Goal: Task Accomplishment & Management: Use online tool/utility

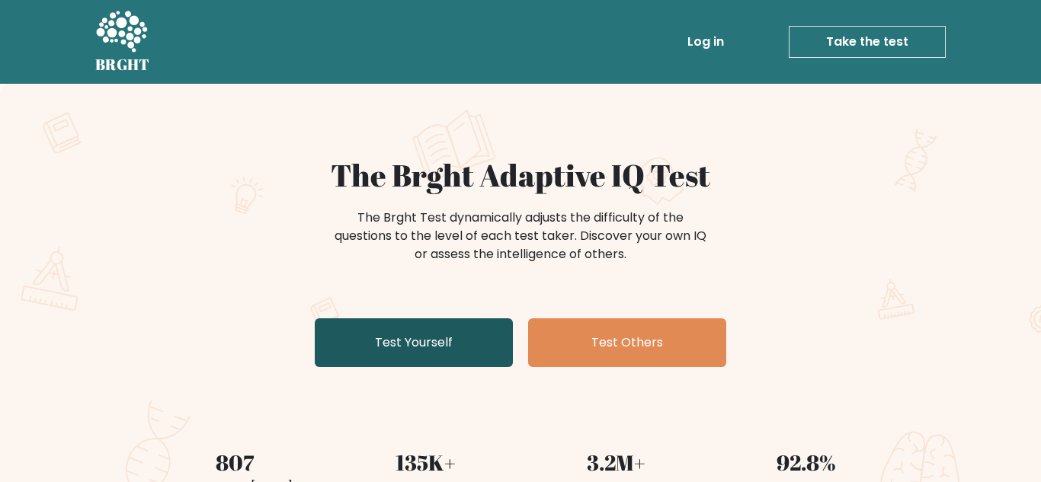
click at [488, 331] on link "Test Yourself" at bounding box center [414, 343] width 198 height 49
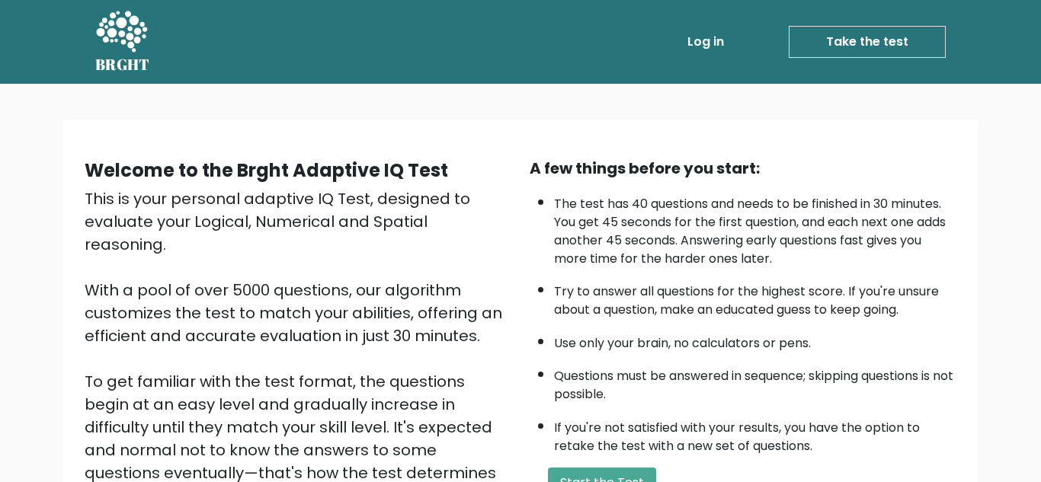
scroll to position [63, 0]
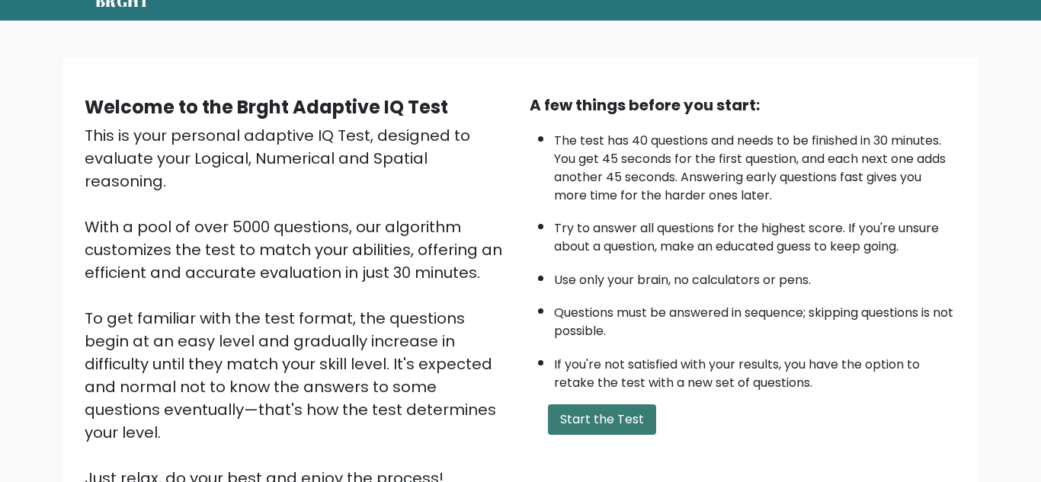
click at [581, 431] on button "Start the Test" at bounding box center [602, 420] width 108 height 30
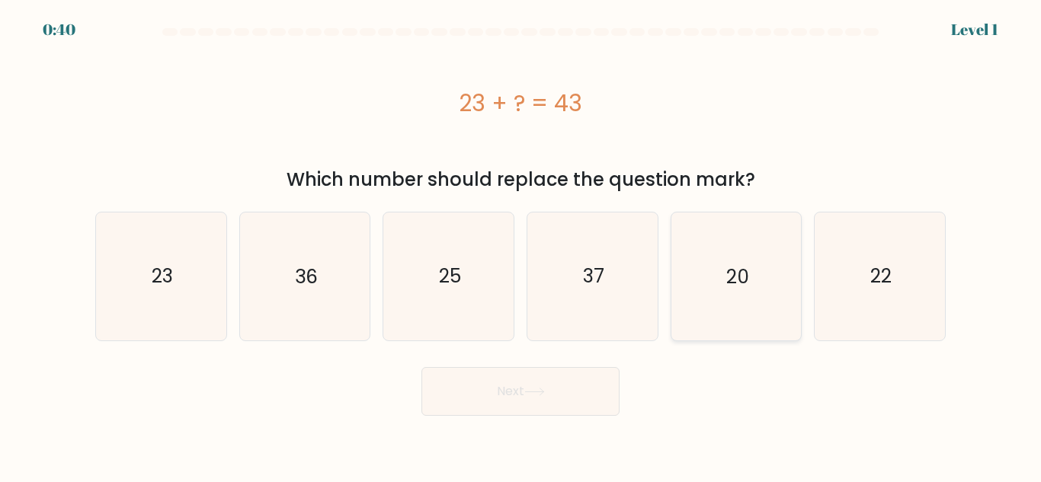
click at [716, 296] on icon "20" at bounding box center [735, 276] width 127 height 127
click at [521, 245] on input "e. 20" at bounding box center [520, 244] width 1 height 4
radio input "true"
click at [543, 381] on button "Next" at bounding box center [520, 391] width 198 height 49
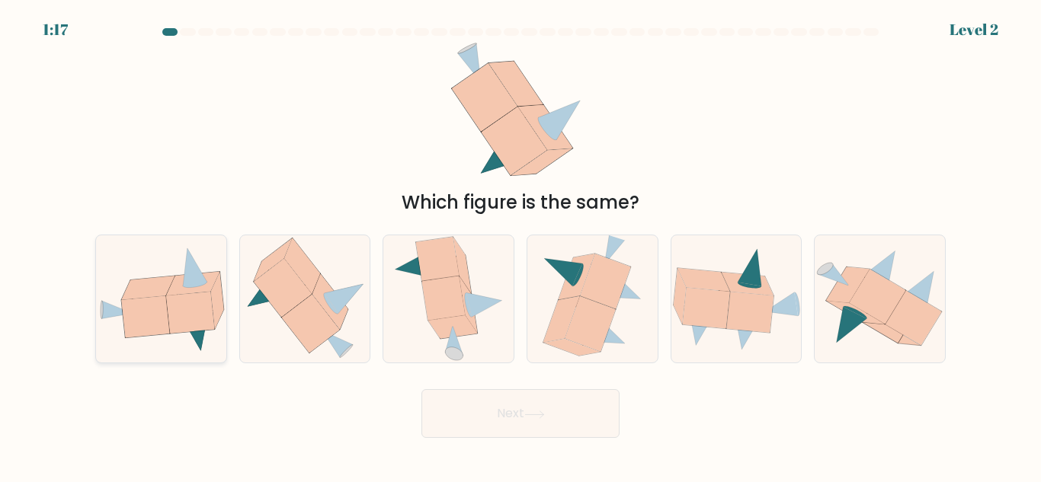
click at [139, 297] on icon at bounding box center [148, 289] width 53 height 24
click at [520, 245] on input "a." at bounding box center [520, 244] width 1 height 4
radio input "true"
click at [524, 427] on button "Next" at bounding box center [520, 413] width 198 height 49
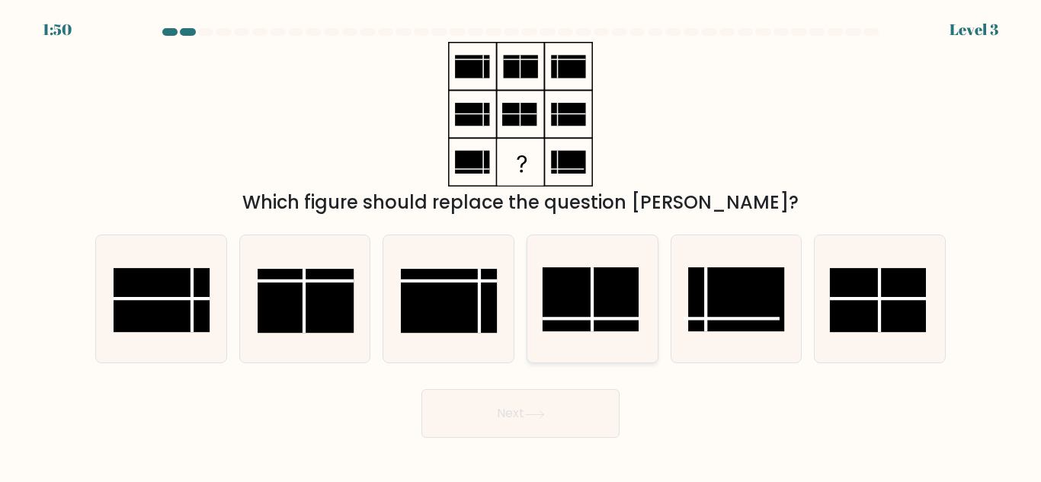
click at [597, 319] on line at bounding box center [591, 319] width 96 height 0
click at [521, 245] on input "d." at bounding box center [520, 244] width 1 height 4
radio input "true"
click at [543, 418] on icon at bounding box center [534, 414] width 18 height 7
click at [546, 424] on button "Next" at bounding box center [520, 413] width 198 height 49
